Goal: Task Accomplishment & Management: Manage account settings

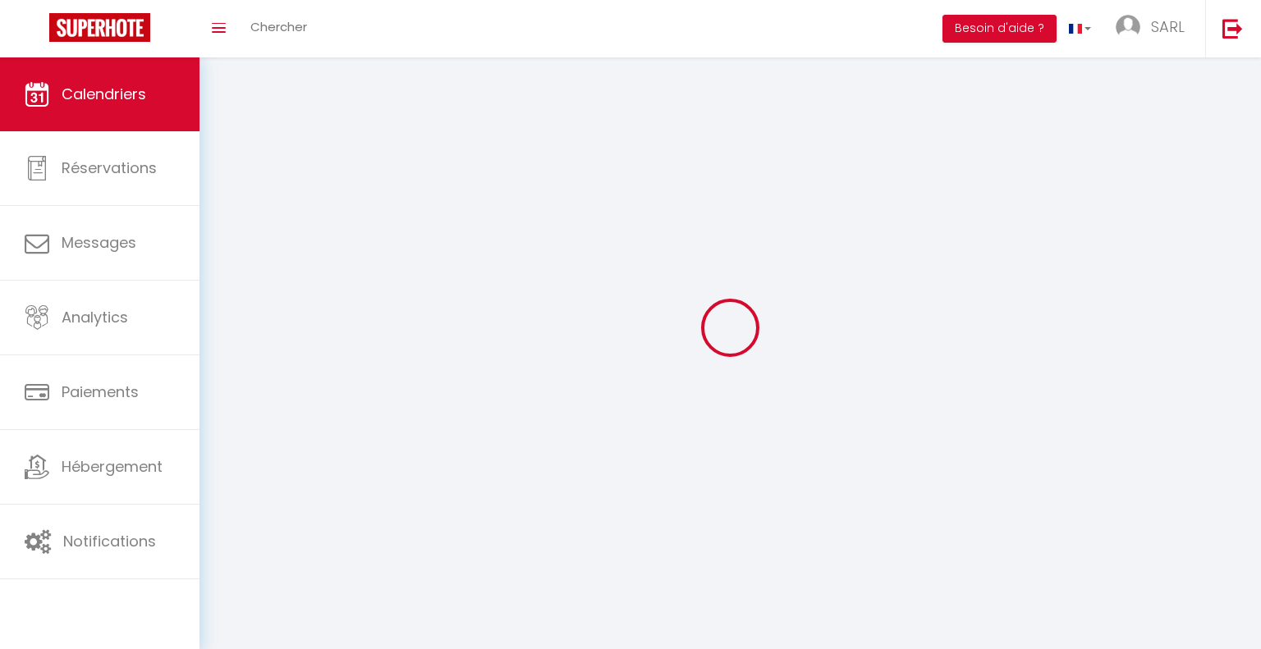
select select
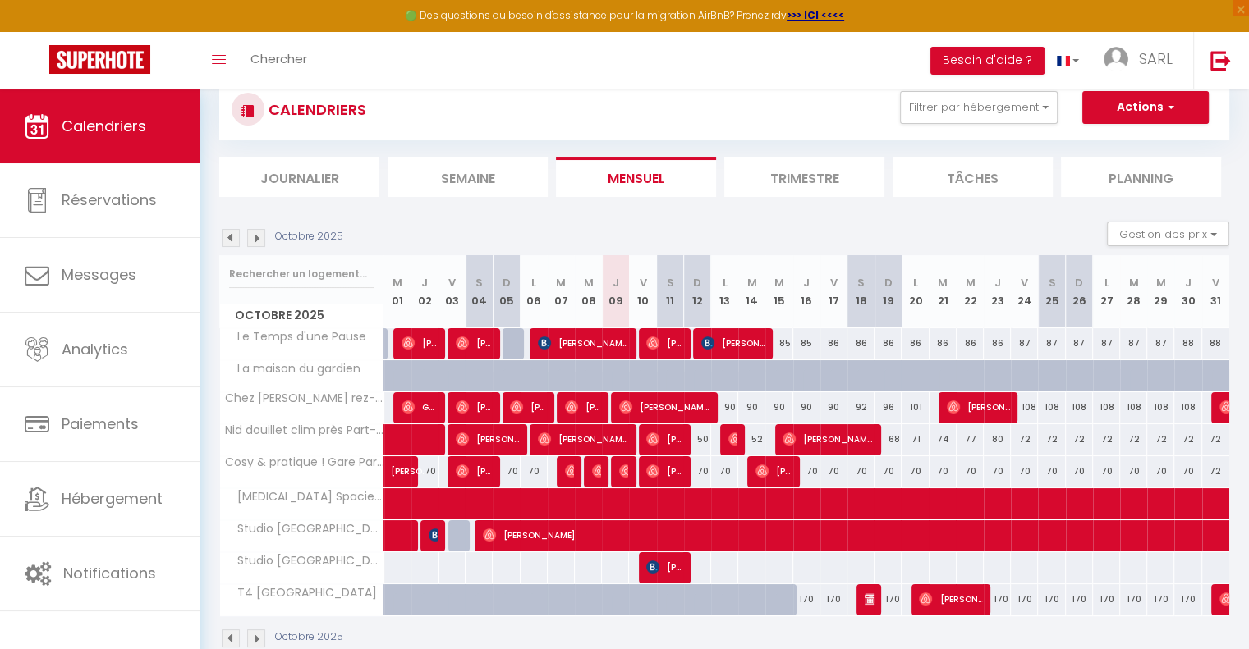
scroll to position [89, 0]
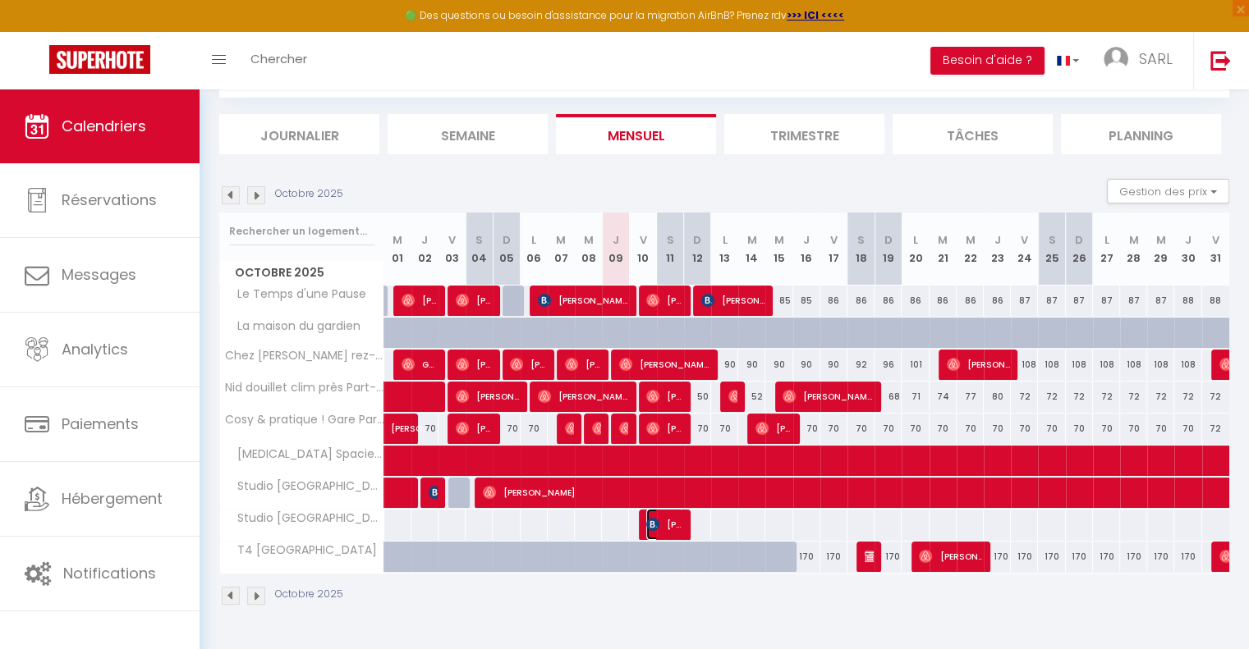
click at [657, 522] on img at bounding box center [652, 524] width 13 height 13
select select "OK"
select select "KO"
select select "0"
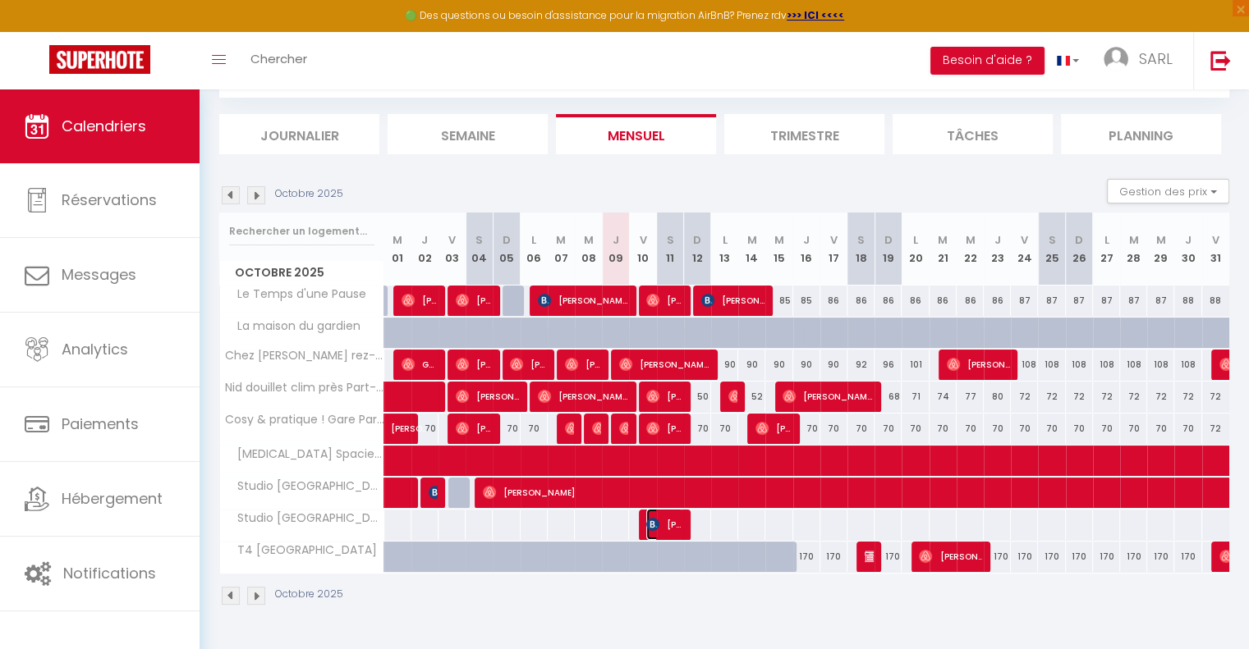
select select "1"
select select
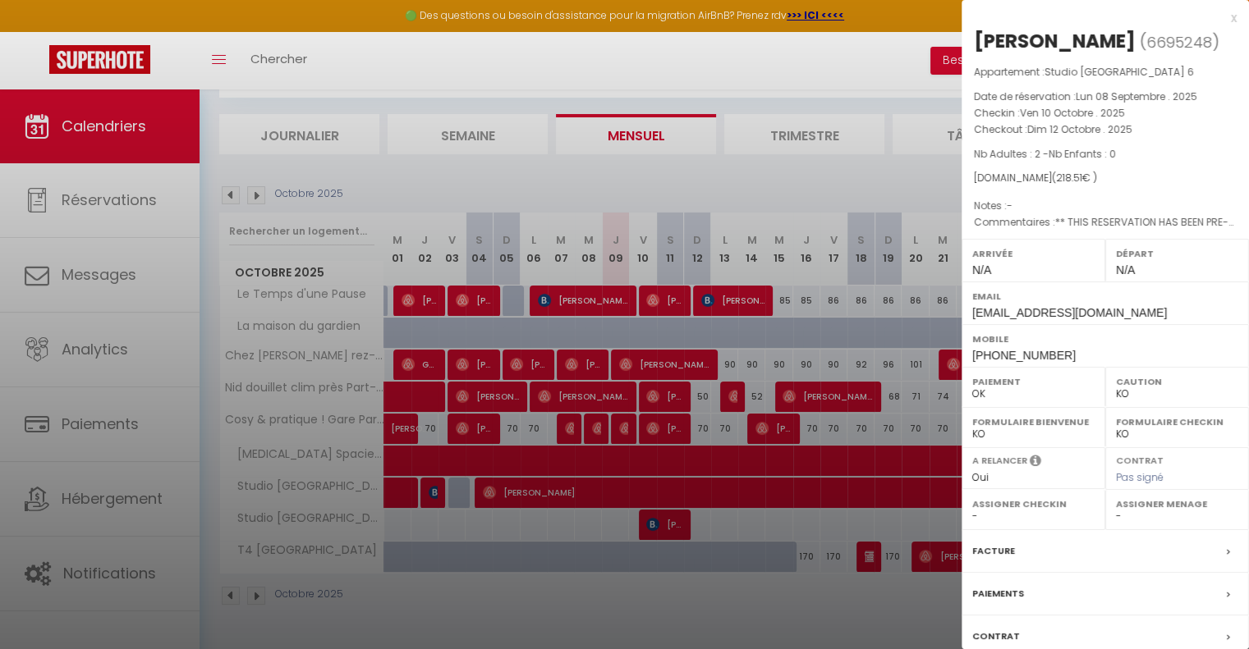
click at [736, 551] on div at bounding box center [624, 324] width 1249 height 649
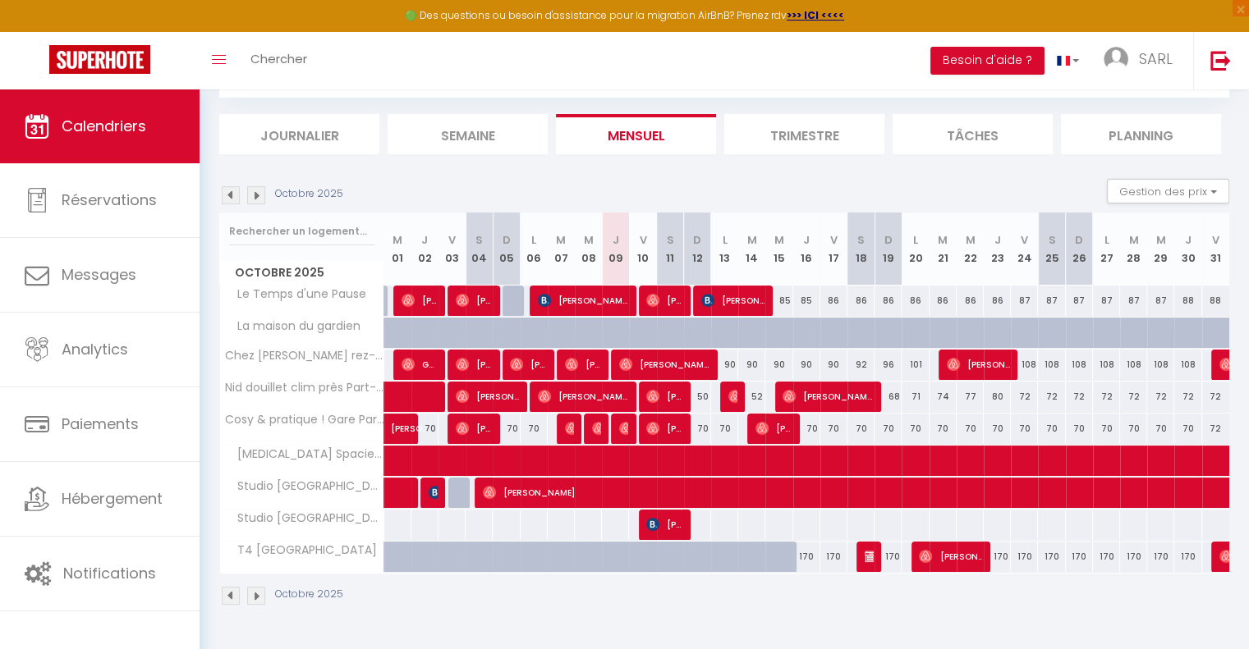
click at [810, 557] on div "170" at bounding box center [806, 557] width 27 height 30
type input "170"
select select "1"
type input "Jeu 16 Octobre 2025"
type input "Ven 17 Octobre 2025"
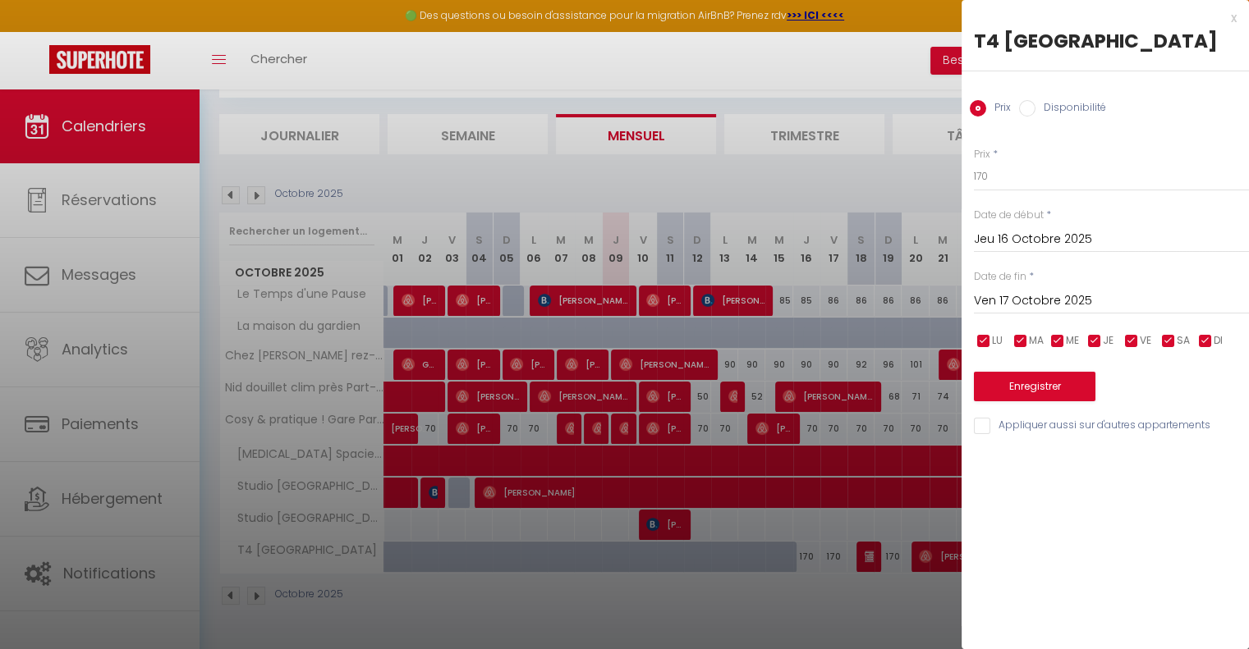
click at [1024, 108] on input "Disponibilité" at bounding box center [1027, 108] width 16 height 16
radio input "true"
radio input "false"
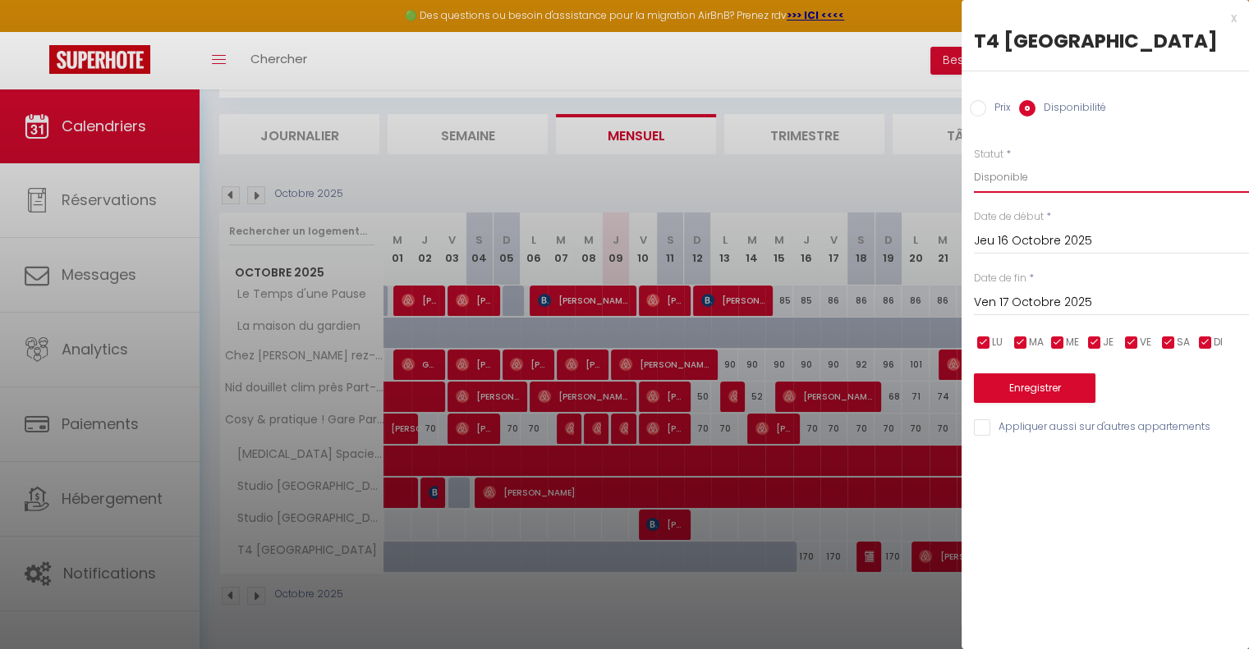
click at [995, 178] on select "Disponible Indisponible" at bounding box center [1111, 177] width 275 height 31
select select "0"
click at [974, 162] on select "Disponible Indisponible" at bounding box center [1111, 177] width 275 height 31
click at [1022, 383] on button "Enregistrer" at bounding box center [1035, 389] width 122 height 30
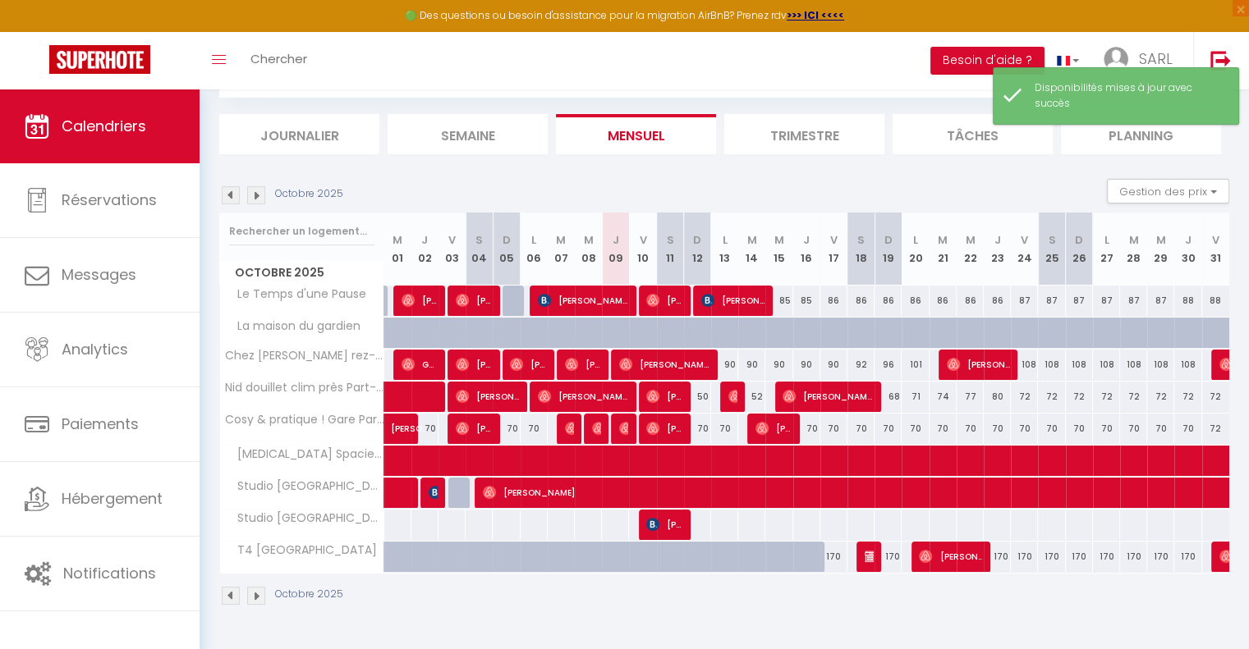
click at [837, 558] on div "170" at bounding box center [833, 557] width 27 height 30
select select "1"
type input "Ven 17 Octobre 2025"
type input "[DATE]"
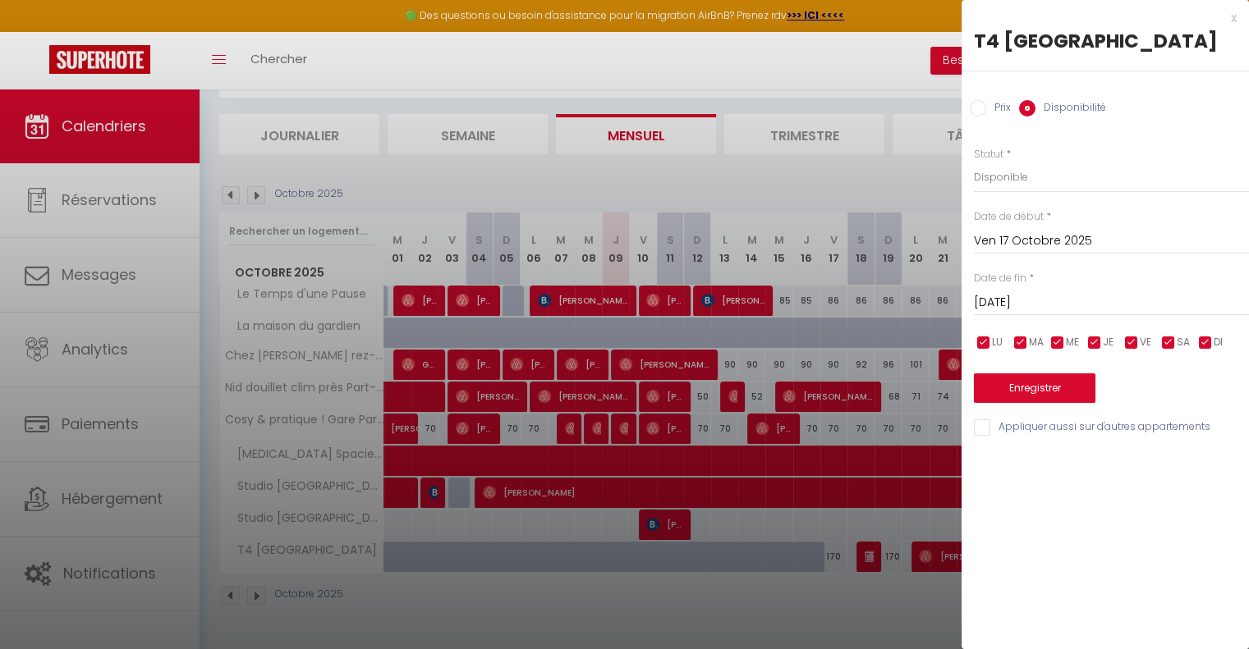
drag, startPoint x: 1005, startPoint y: 198, endPoint x: 1004, endPoint y: 190, distance: 8.3
click at [1005, 196] on div "Prix * 170 Statut * Disponible Indisponible Date de début * [DATE] < [DATE] > D…" at bounding box center [1104, 282] width 287 height 312
drag, startPoint x: 1002, startPoint y: 177, endPoint x: 1003, endPoint y: 190, distance: 13.2
click at [1002, 177] on select "Disponible Indisponible" at bounding box center [1111, 177] width 275 height 31
select select "0"
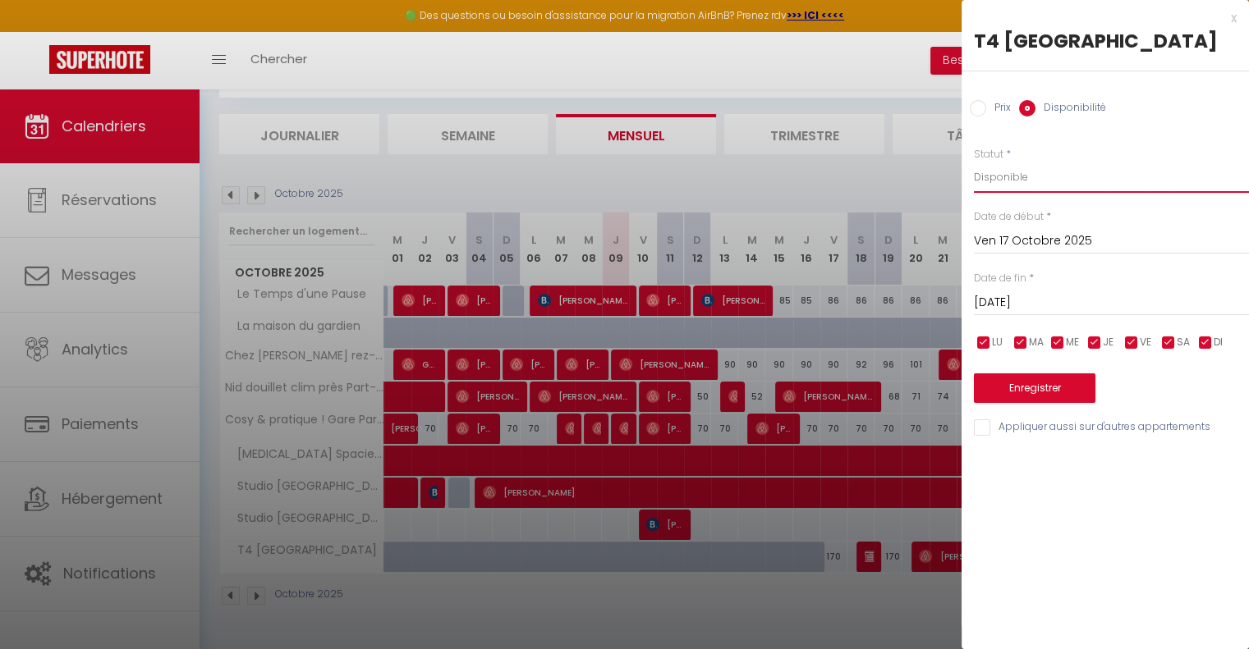
click at [974, 162] on select "Disponible Indisponible" at bounding box center [1111, 177] width 275 height 31
click at [1022, 396] on button "Enregistrer" at bounding box center [1035, 389] width 122 height 30
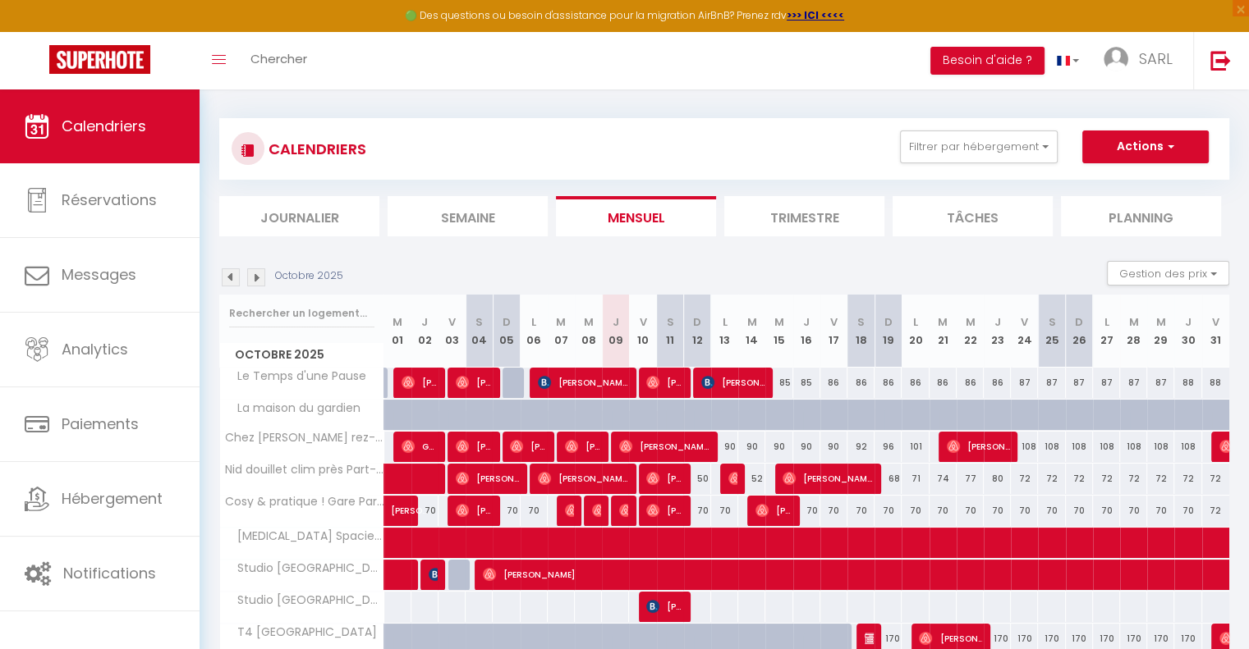
scroll to position [0, 0]
